Goal: Check status: Check status

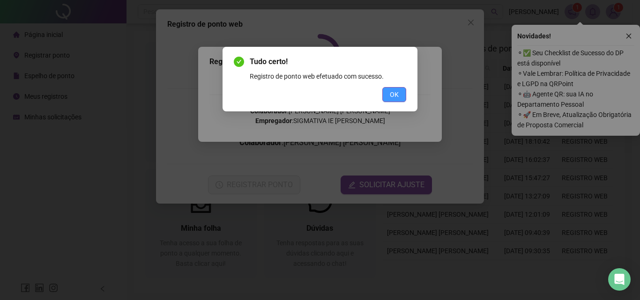
click at [394, 96] on span "OK" at bounding box center [394, 95] width 9 height 10
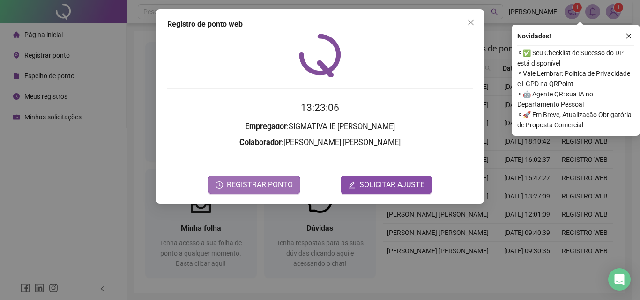
click at [252, 187] on span "REGISTRAR PONTO" at bounding box center [260, 185] width 66 height 11
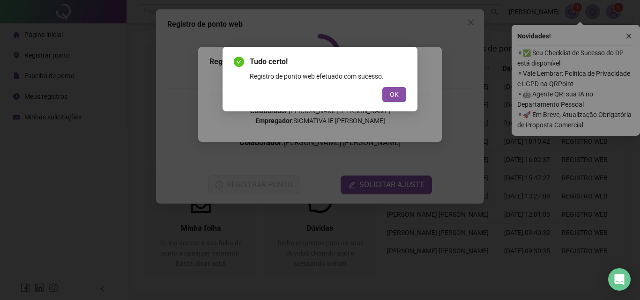
drag, startPoint x: 393, startPoint y: 95, endPoint x: 402, endPoint y: 91, distance: 9.9
click at [394, 95] on span "OK" at bounding box center [394, 95] width 9 height 10
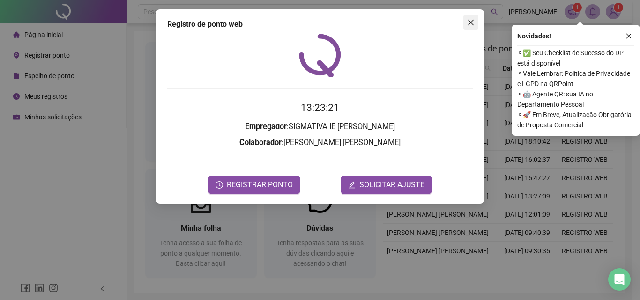
click at [474, 19] on icon "close" at bounding box center [471, 23] width 8 height 8
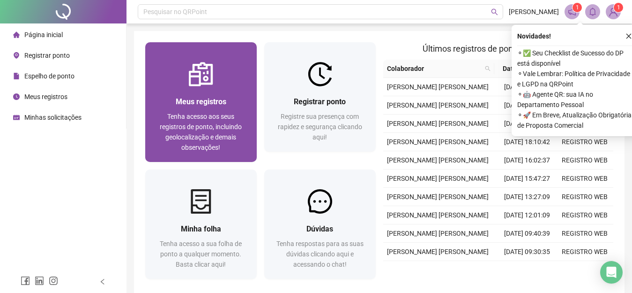
click at [240, 105] on div "Meus registros" at bounding box center [201, 102] width 89 height 12
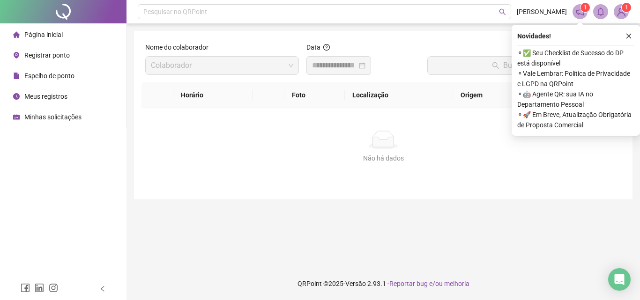
click at [371, 65] on div at bounding box center [339, 65] width 65 height 19
click at [366, 64] on div at bounding box center [338, 65] width 53 height 11
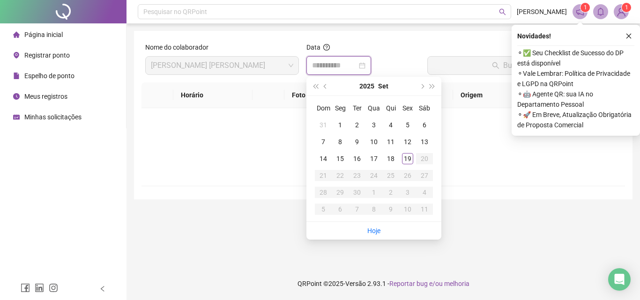
type input "**********"
click at [410, 156] on div "19" at bounding box center [407, 158] width 11 height 11
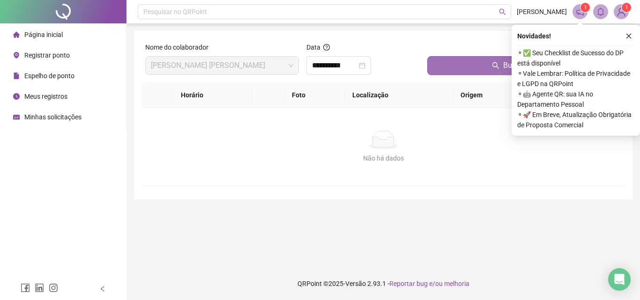
click at [494, 61] on button "Buscar registros" at bounding box center [525, 65] width 194 height 19
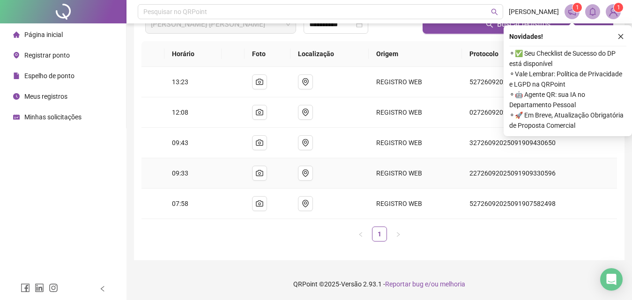
scroll to position [42, 0]
